Goal: Navigation & Orientation: Find specific page/section

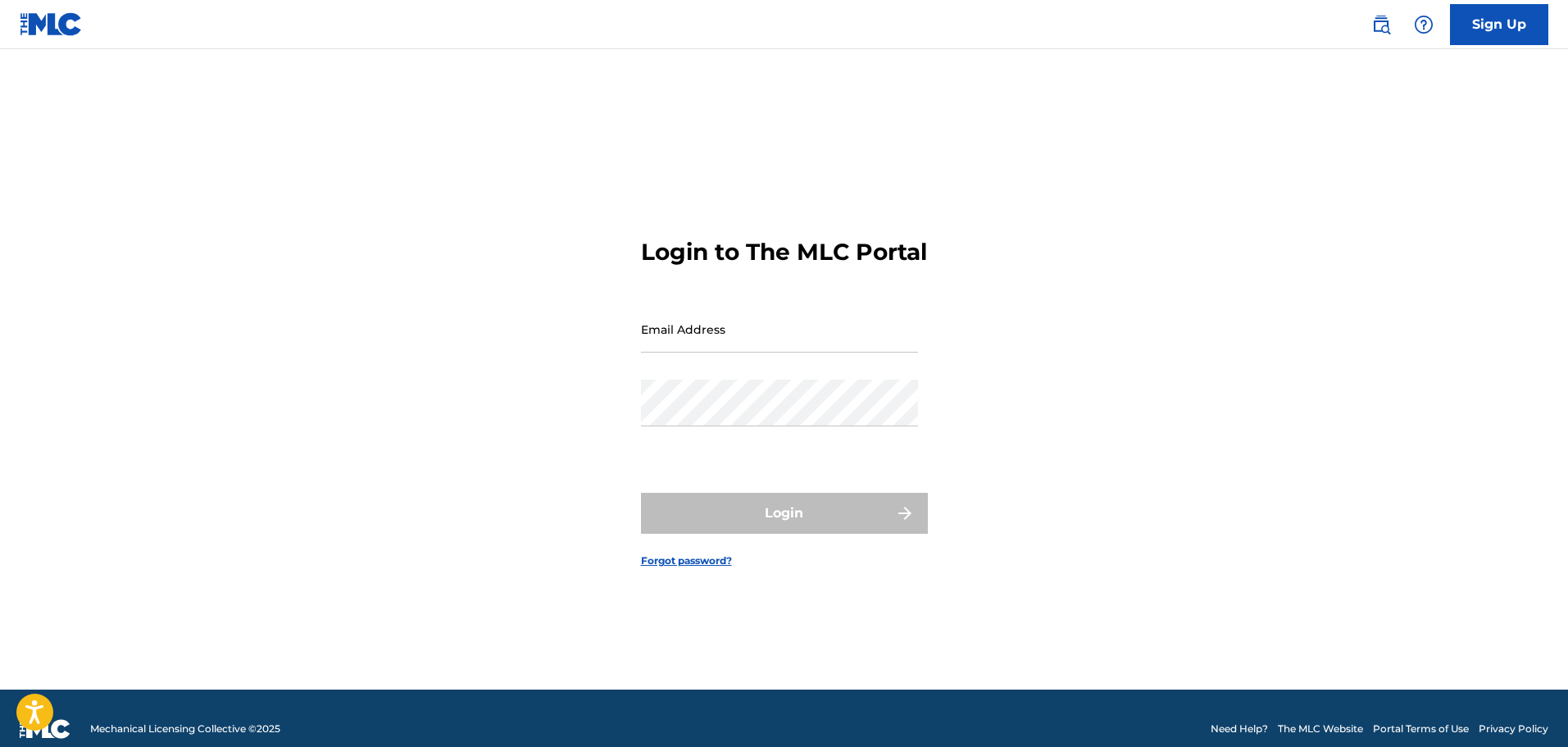
click at [687, 353] on input "Email Address" at bounding box center [779, 329] width 277 height 47
type input "[PERSON_NAME][EMAIL_ADDRESS][PERSON_NAME][PERSON_NAME][DOMAIN_NAME]"
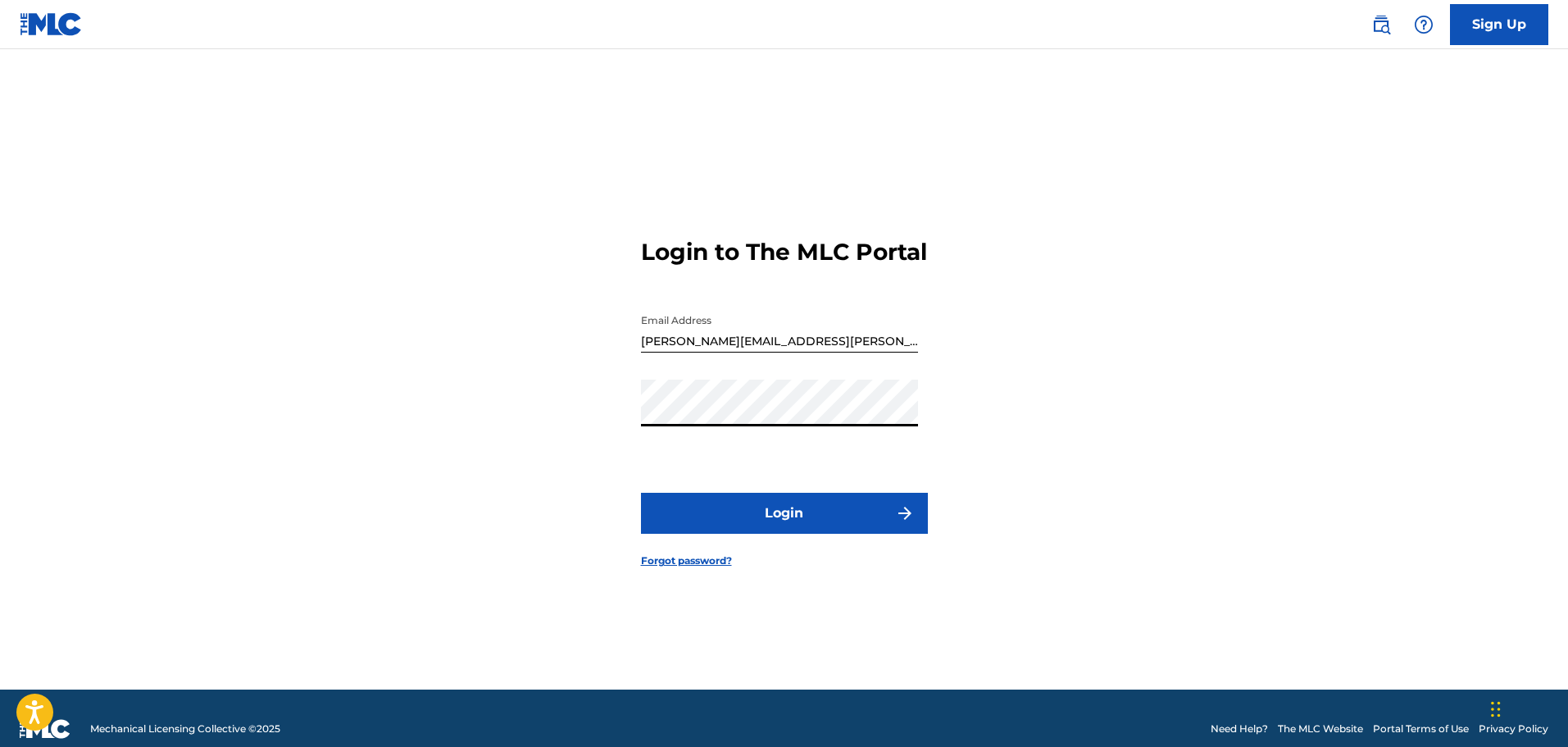
click at [776, 529] on button "Login" at bounding box center [784, 513] width 287 height 41
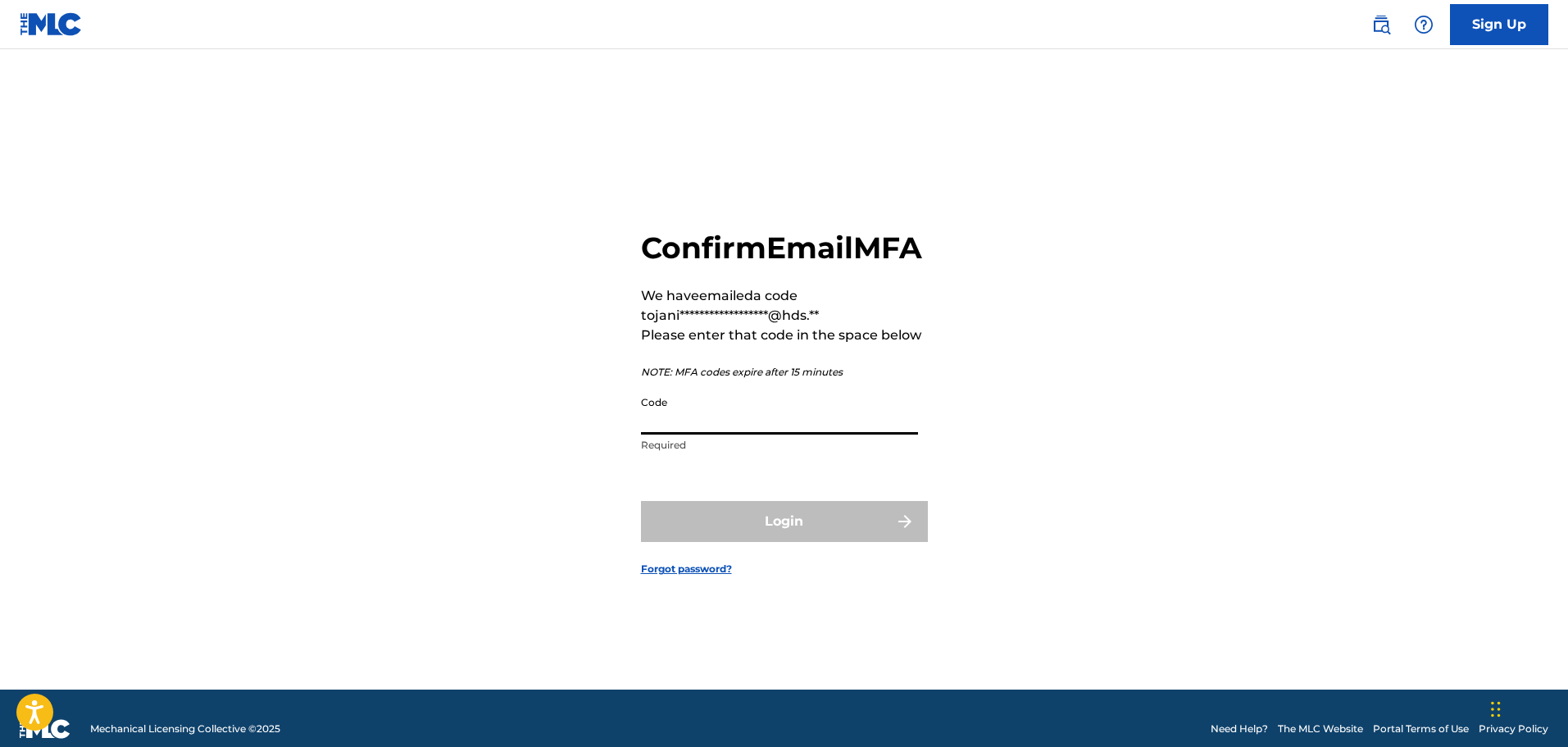
click at [805, 435] on input "Code" at bounding box center [779, 411] width 277 height 47
paste input "795602"
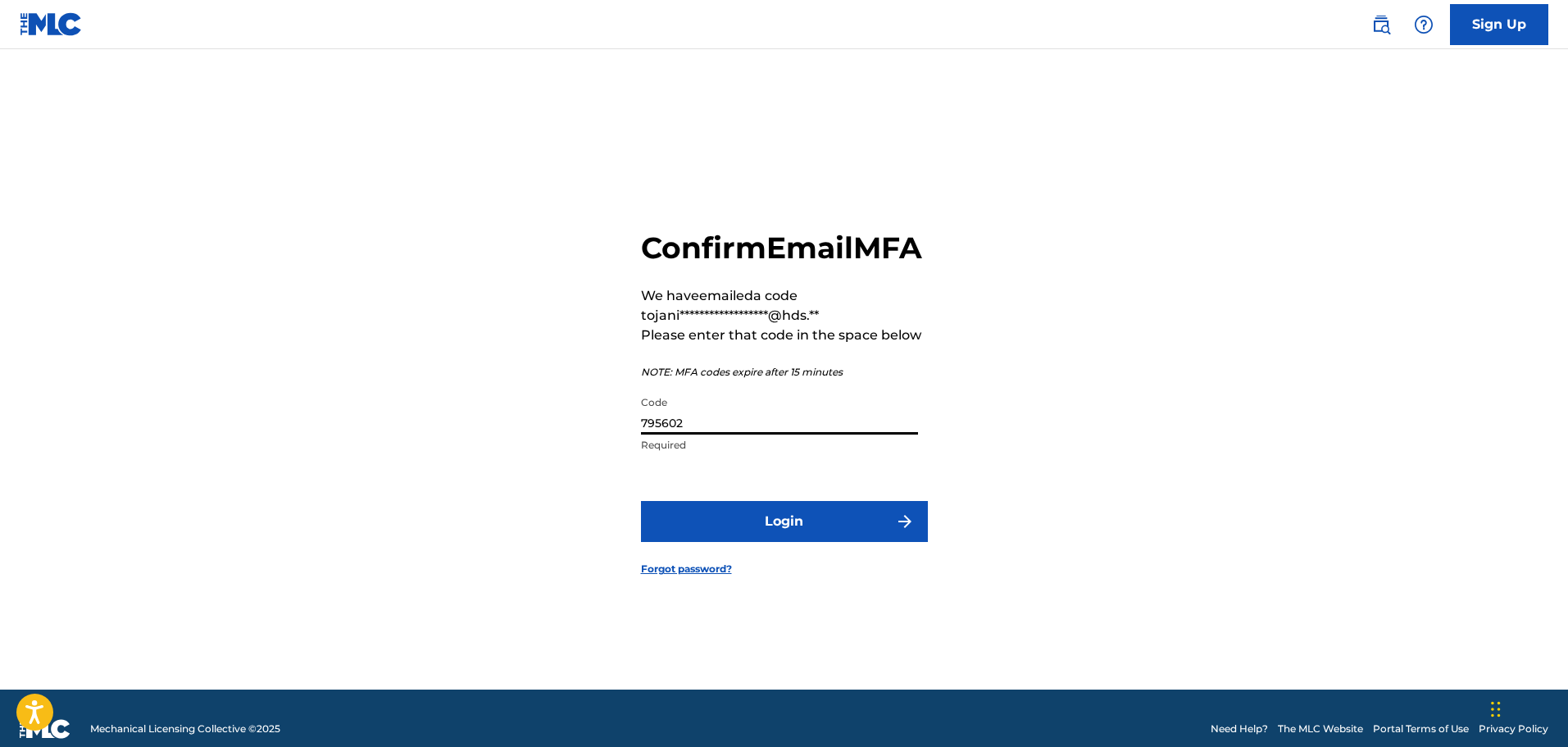
type input "795602"
click at [773, 535] on button "Login" at bounding box center [784, 521] width 287 height 41
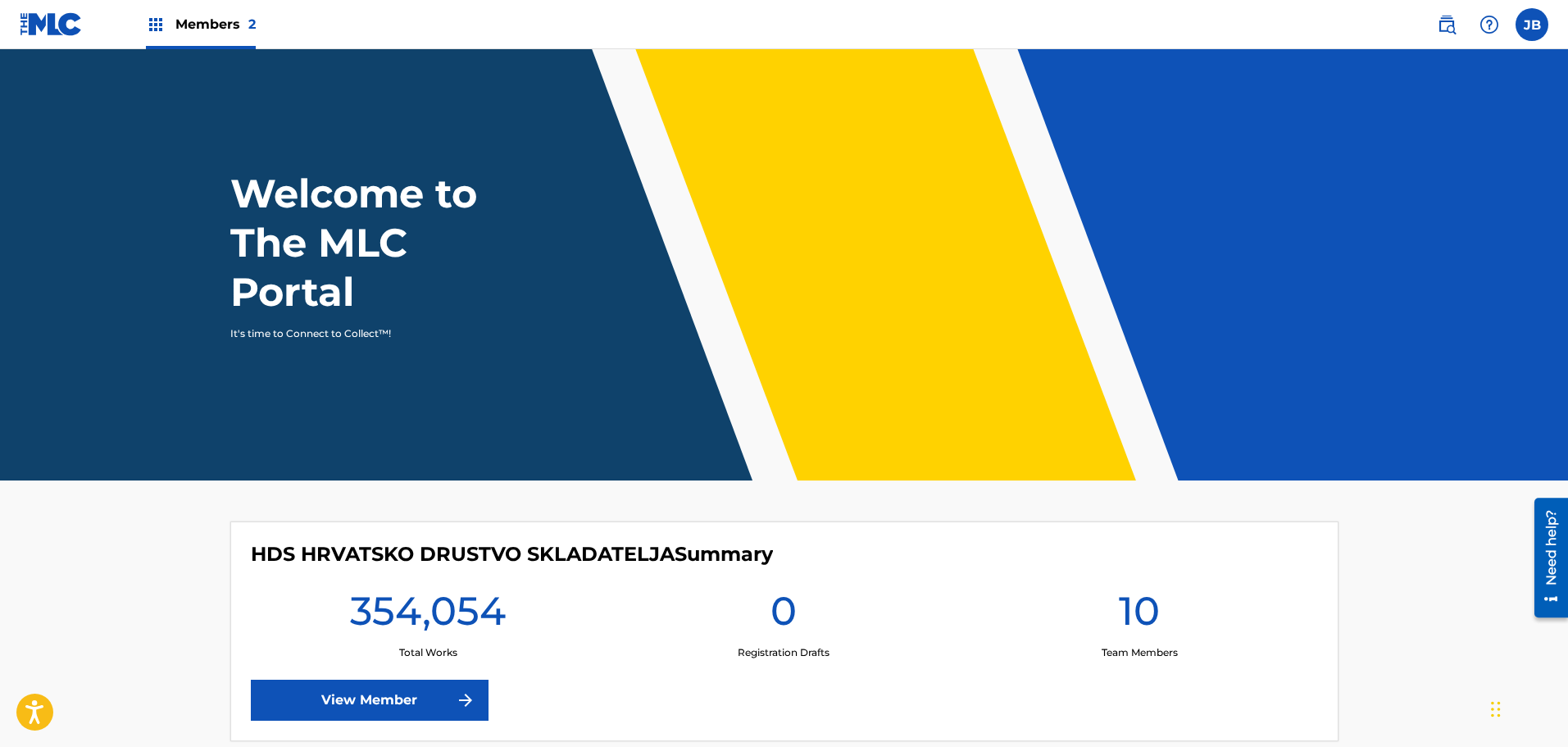
click at [213, 23] on span "Members 2" at bounding box center [215, 24] width 81 height 19
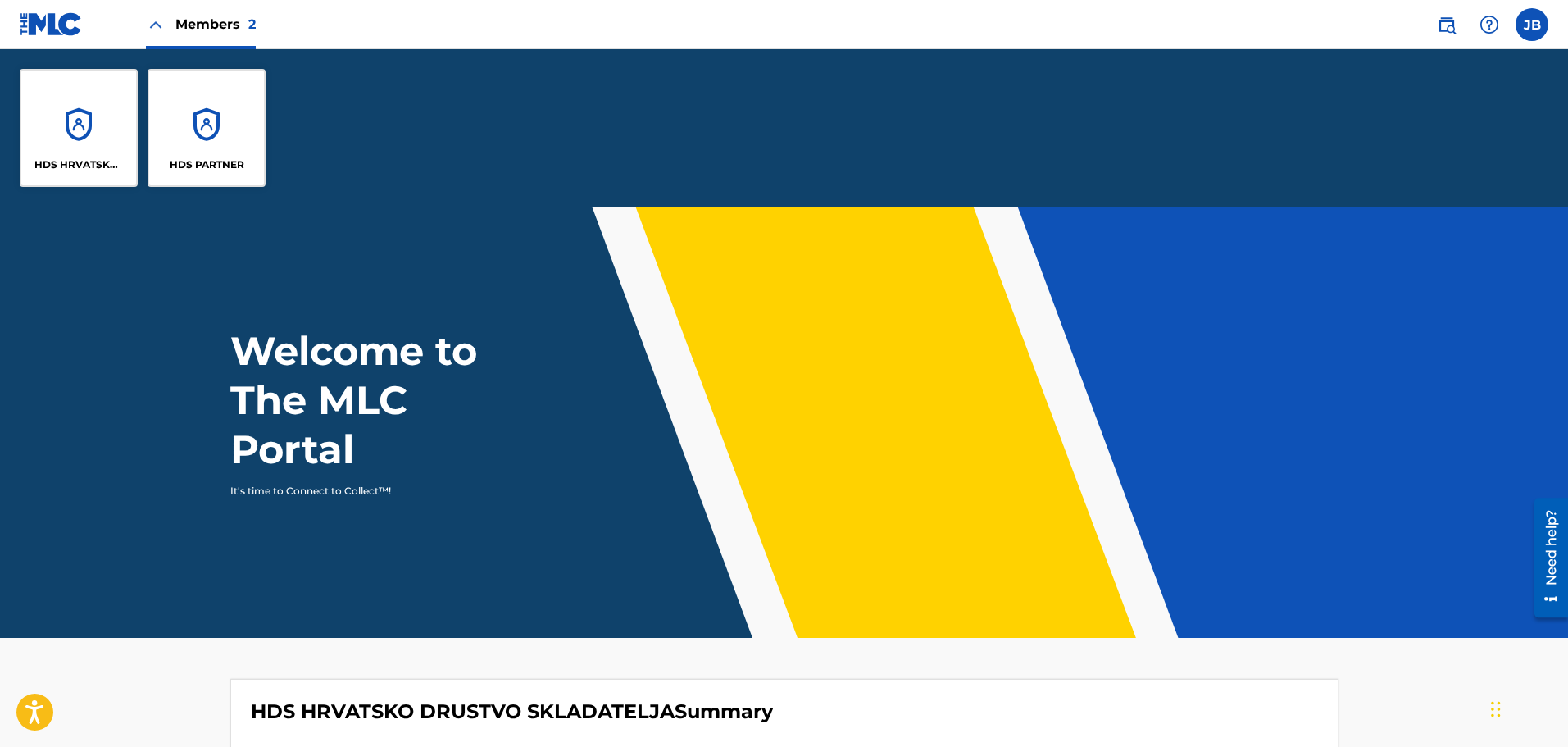
click at [81, 123] on div "HDS HRVATSKO DRUSTVO SKLADATELJA" at bounding box center [79, 128] width 118 height 118
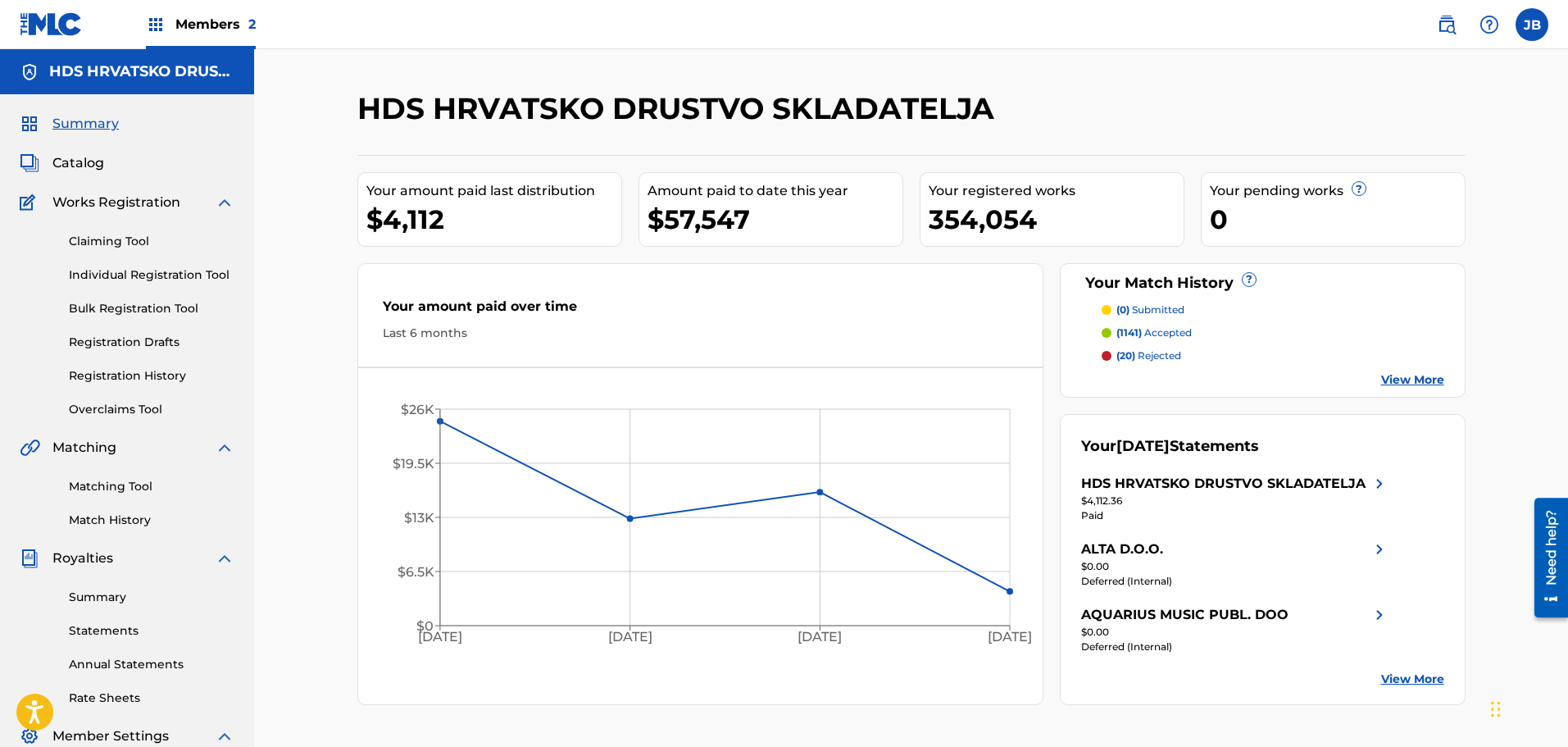
click at [1528, 25] on label at bounding box center [1532, 25] width 33 height 33
click at [1532, 25] on input "[PERSON_NAME] Bosnjak [EMAIL_ADDRESS][PERSON_NAME][PERSON_NAME][DOMAIN_NAME] No…" at bounding box center [1532, 25] width 0 height 0
click at [1363, 228] on p "Log out" at bounding box center [1373, 232] width 39 height 15
click at [1532, 25] on input "[PERSON_NAME] Bosnjak [EMAIL_ADDRESS][PERSON_NAME][PERSON_NAME][DOMAIN_NAME] No…" at bounding box center [1532, 25] width 0 height 0
